Goal: Find specific page/section: Find specific page/section

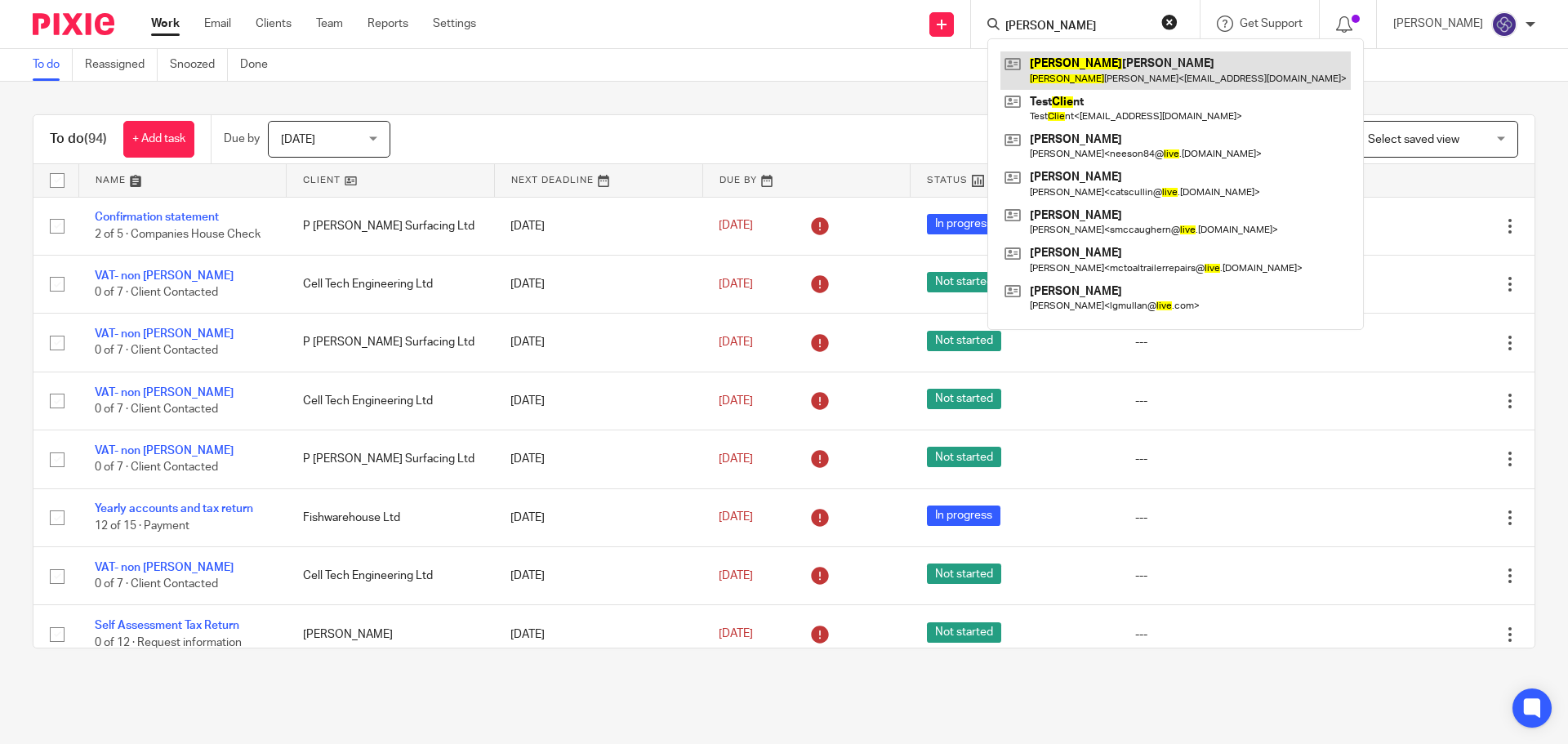
type input "clive"
click at [1101, 69] on link at bounding box center [1175, 70] width 350 height 38
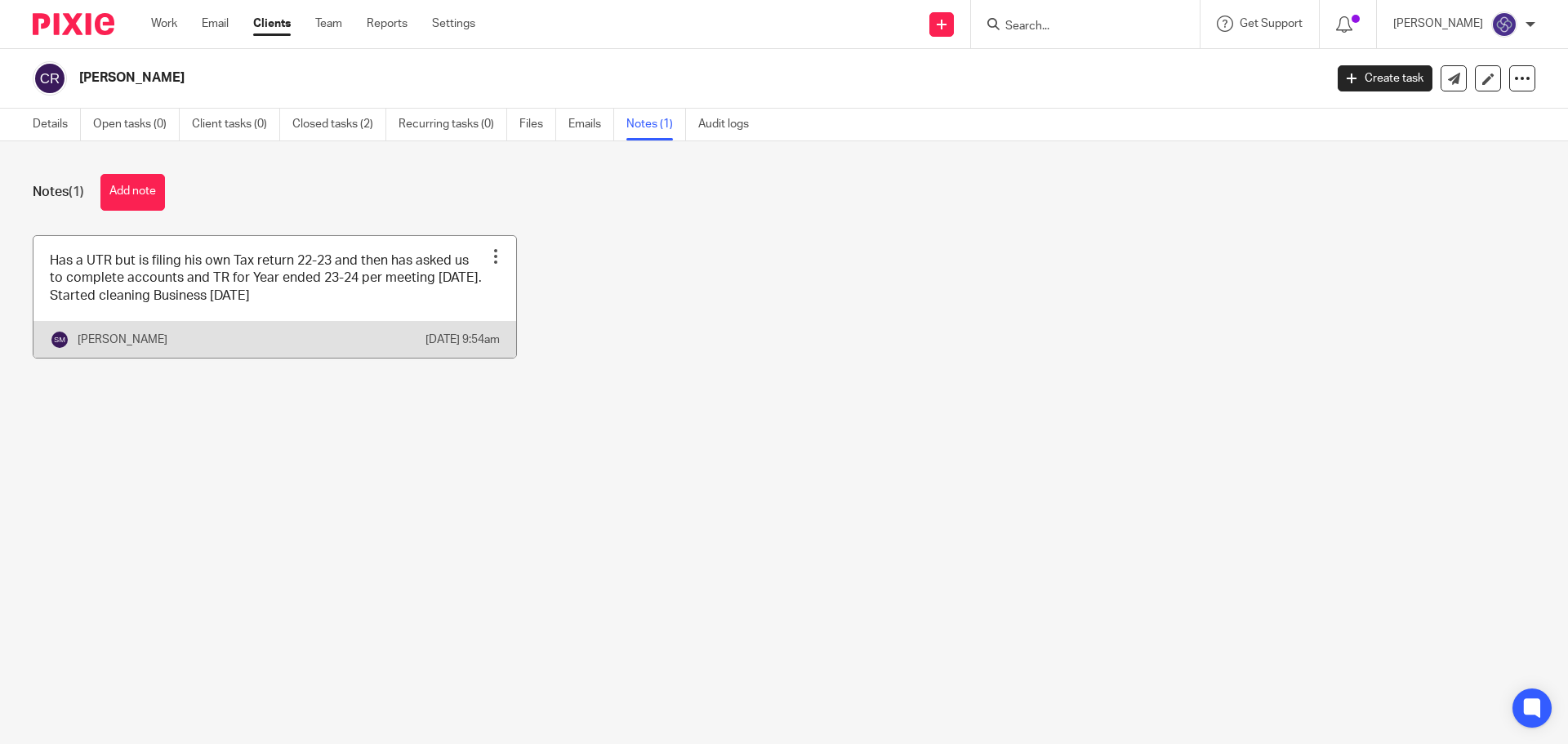
click at [488, 252] on div at bounding box center [496, 257] width 17 height 17
click at [488, 253] on div at bounding box center [496, 257] width 17 height 17
click at [488, 255] on div at bounding box center [496, 257] width 17 height 17
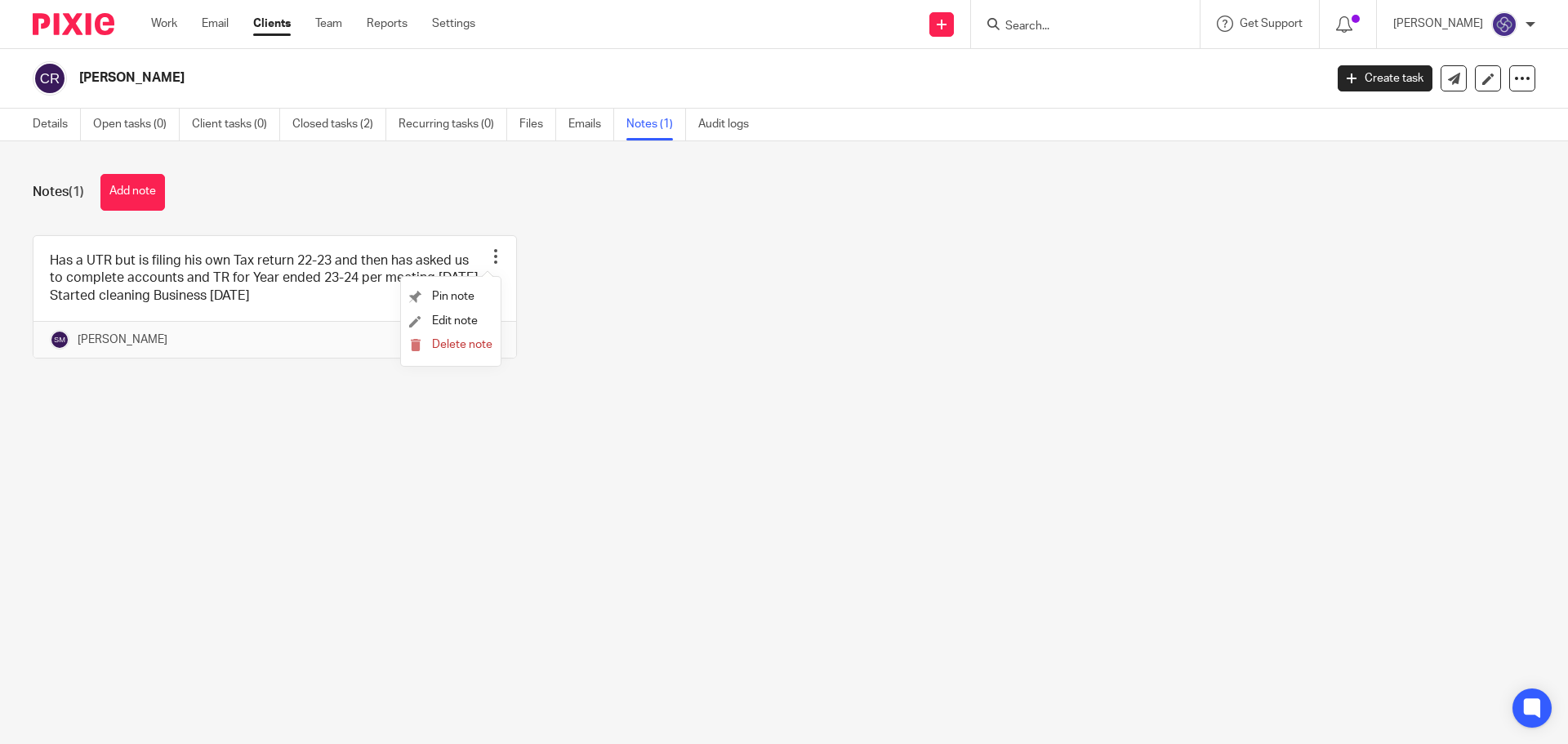
click at [582, 182] on div "Notes (1) Add note" at bounding box center [784, 192] width 1503 height 37
click at [1514, 80] on icon at bounding box center [1523, 79] width 17 height 17
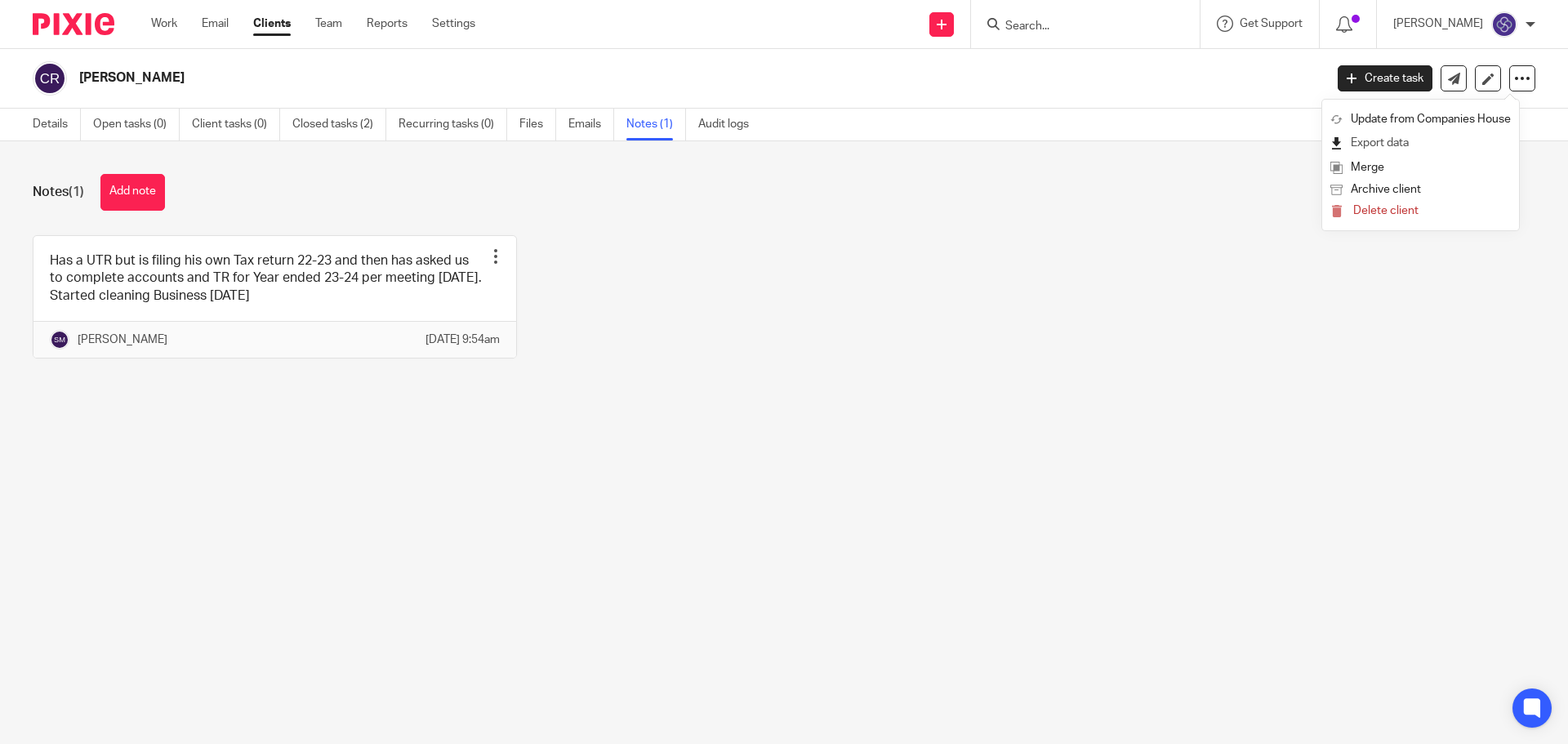
click at [1392, 140] on link "Export data" at bounding box center [1421, 143] width 181 height 23
click at [1055, 19] on input "Search" at bounding box center [1077, 27] width 147 height 15
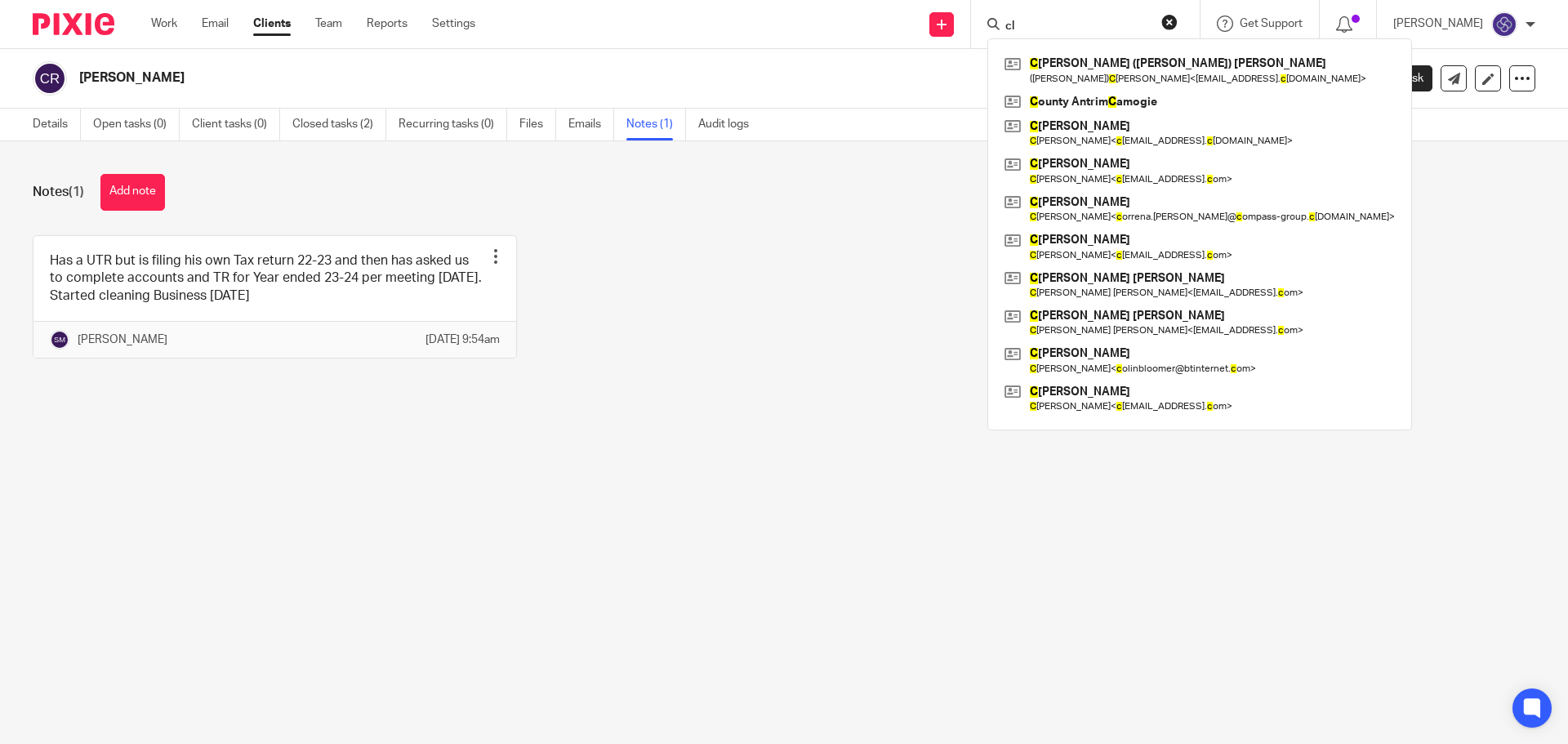
type input "c"
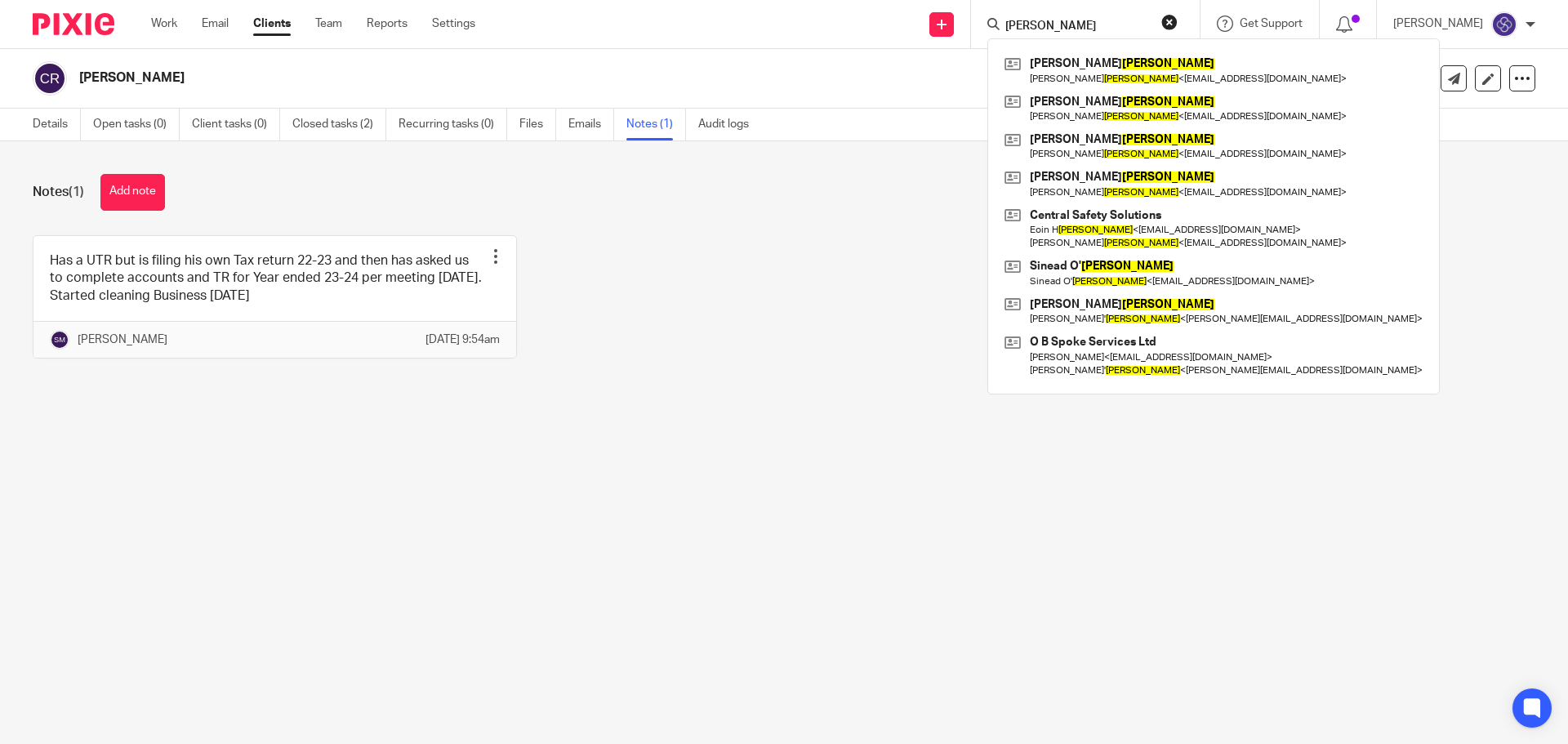
drag, startPoint x: 1064, startPoint y: 18, endPoint x: 1025, endPoint y: 18, distance: 39.0
click at [1025, 19] on input "[PERSON_NAME]" at bounding box center [1077, 27] width 147 height 15
type input "d"
drag, startPoint x: 1092, startPoint y: 28, endPoint x: 1019, endPoint y: 12, distance: 74.7
click at [1019, 12] on div "[PERSON_NAME] [PERSON_NAME] < [EMAIL_ADDRESS][DOMAIN_NAME] > [PERSON_NAME] [PER…" at bounding box center [1085, 24] width 228 height 48
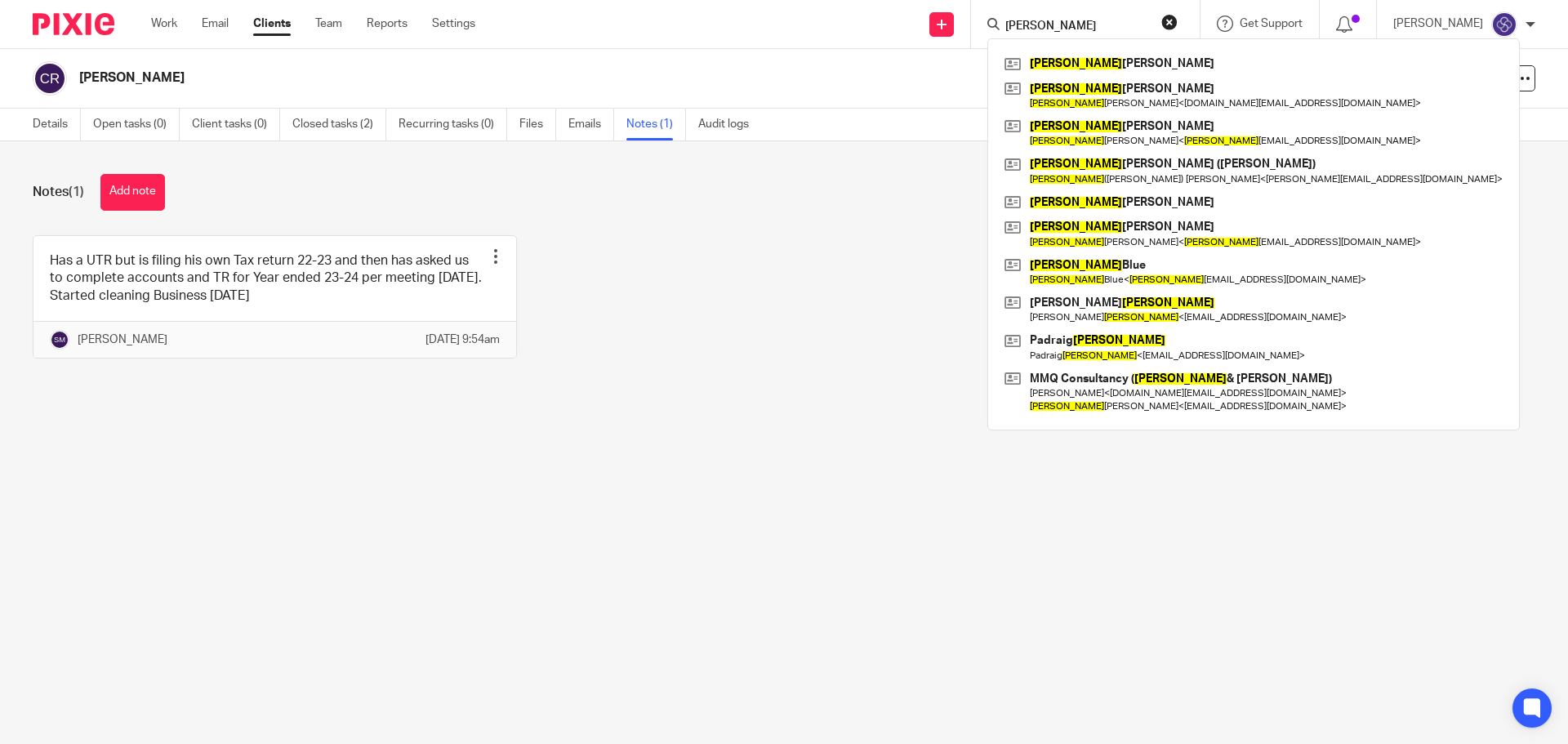
type input "[PERSON_NAME]"
click at [850, 255] on div "Has a UTR but is filing his own Tax return 22-23 and then has asked us to compl…" at bounding box center [771, 308] width 1528 height 148
